Goal: Go to known website: Access a specific website the user already knows

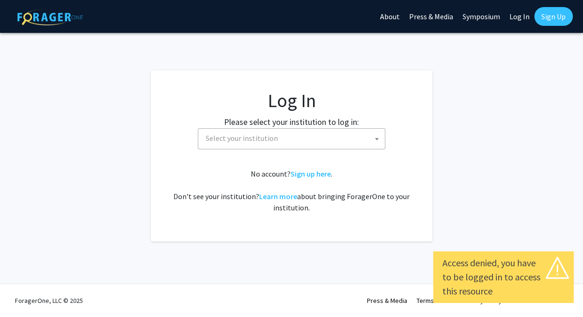
click at [287, 157] on fg-card-body "Log In Please select your institution to log in: [GEOGRAPHIC_DATA] [GEOGRAPHIC_…" at bounding box center [292, 155] width 244 height 133
click at [290, 149] on fg-card-body "Log In Please select your institution to log in: [GEOGRAPHIC_DATA] [GEOGRAPHIC_…" at bounding box center [292, 155] width 244 height 133
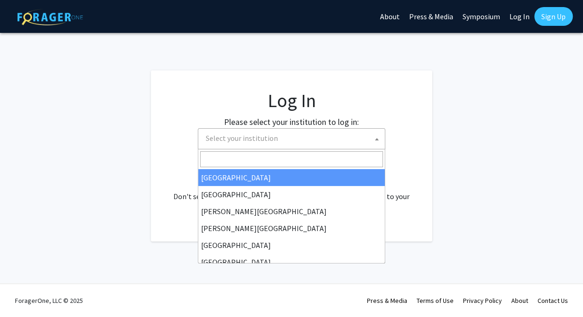
click at [252, 141] on span "Select your institution" at bounding box center [242, 137] width 72 height 9
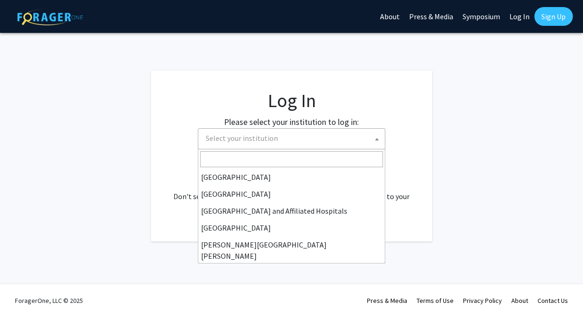
scroll to position [328, 0]
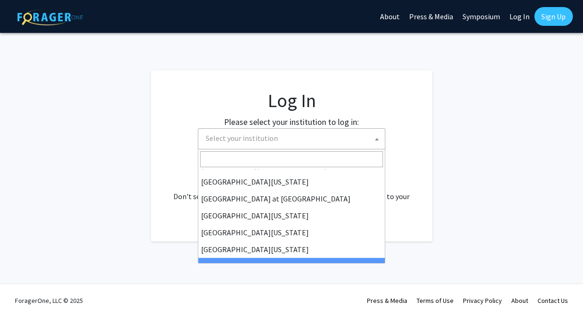
select select "21"
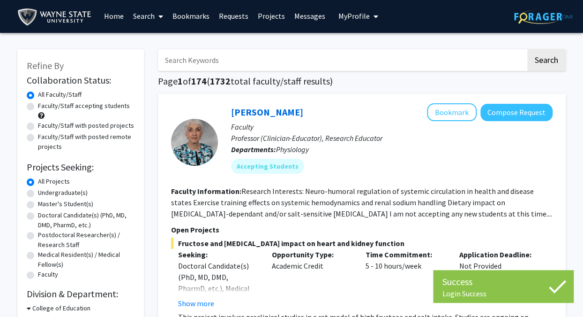
scroll to position [1, 0]
